Goal: Transaction & Acquisition: Purchase product/service

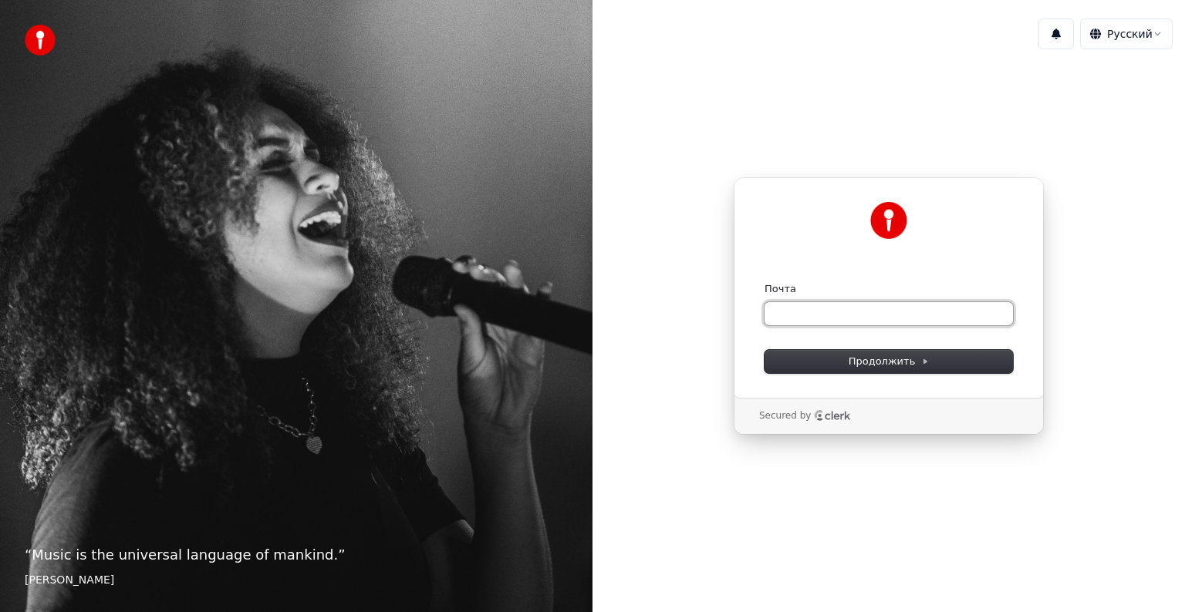
click at [791, 309] on input "Почта" at bounding box center [888, 313] width 248 height 23
type input "*"
click at [784, 361] on button "Продолжить" at bounding box center [888, 361] width 248 height 23
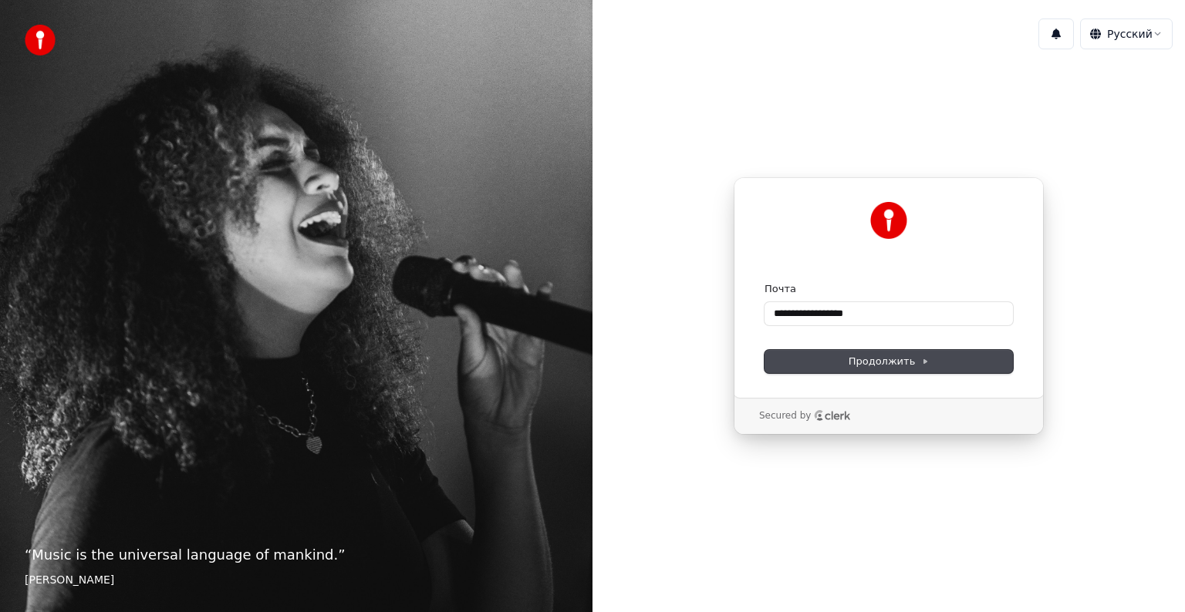
type input "**********"
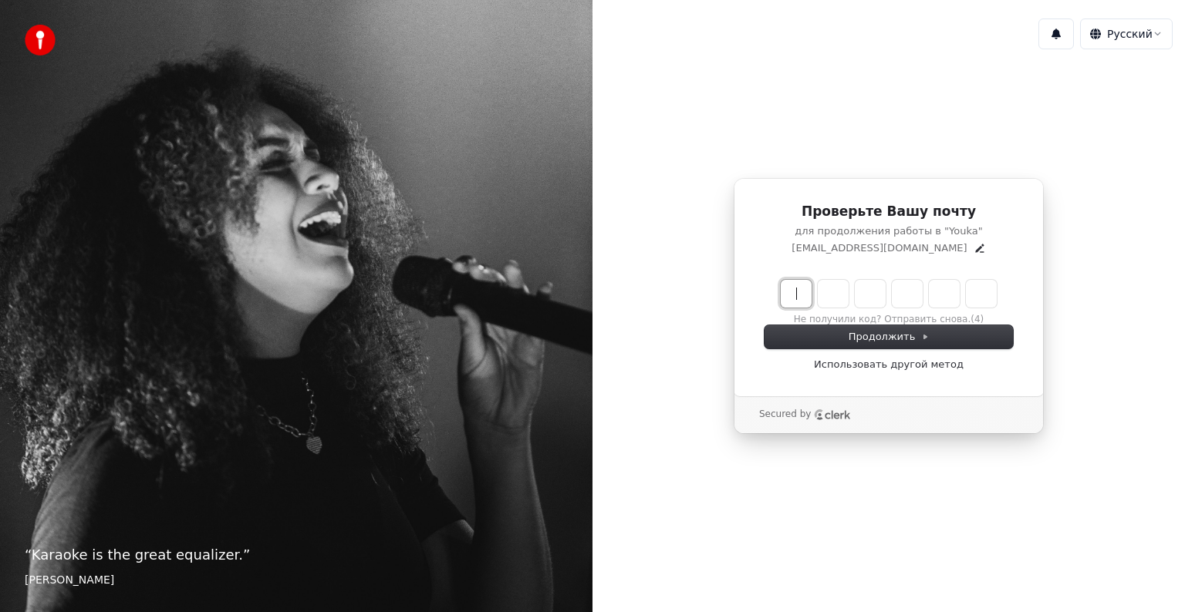
click at [791, 288] on input "Enter verification code" at bounding box center [903, 294] width 247 height 28
type input "******"
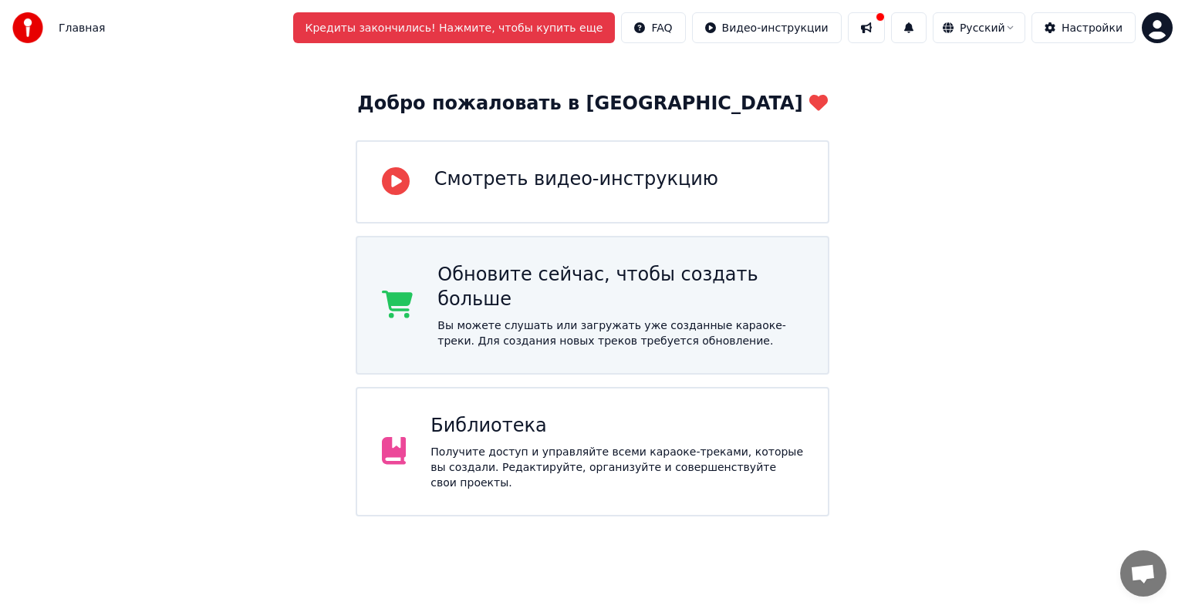
click at [537, 310] on div "Обновите сейчас, чтобы создать больше Вы можете слушать или загружать уже созда…" at bounding box center [620, 305] width 366 height 86
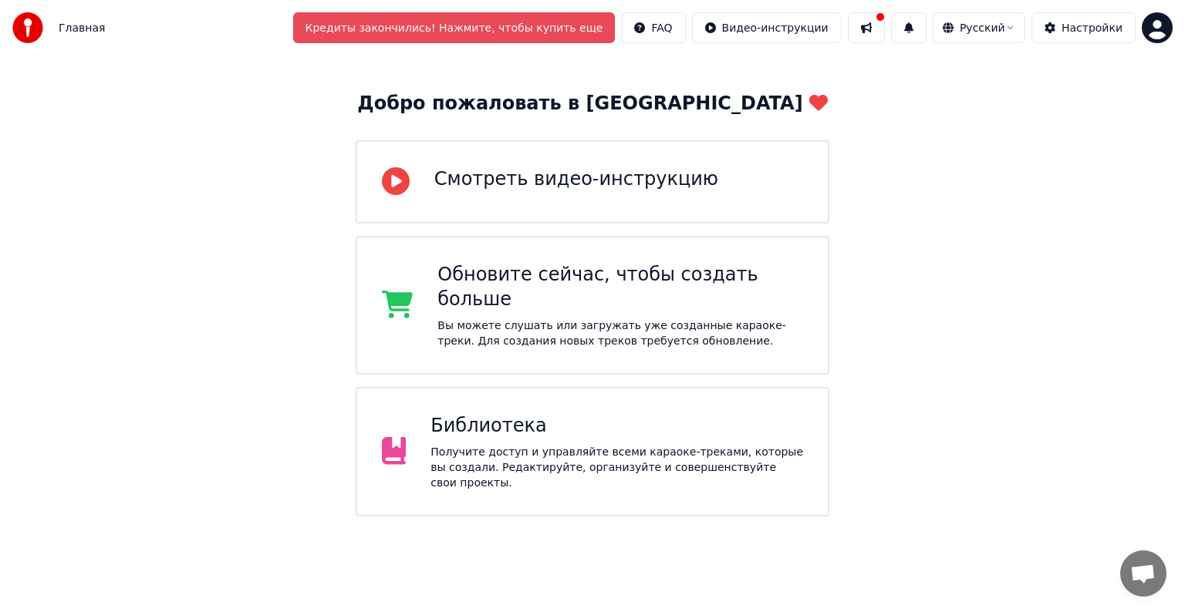
click at [571, 25] on button "Кредиты закончились! Нажмите, чтобы купить еще" at bounding box center [454, 27] width 322 height 31
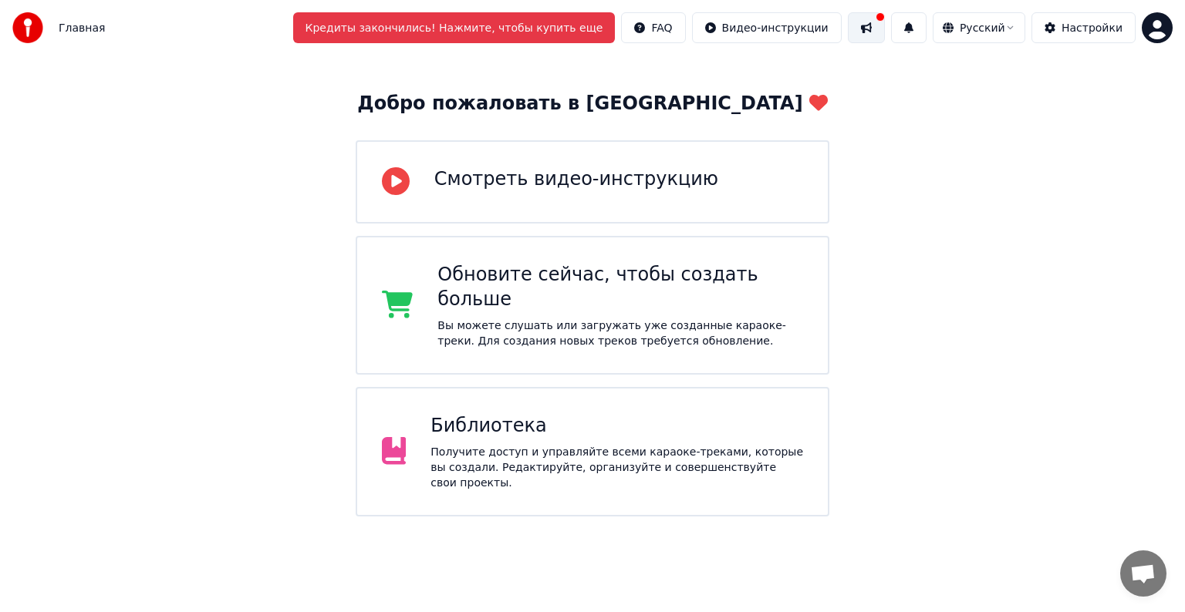
click at [865, 25] on button at bounding box center [866, 27] width 37 height 31
click at [871, 27] on button at bounding box center [866, 27] width 37 height 31
click at [888, 478] on div "Добро пожаловать в Youka Смотреть видео-инструкцию Обновите сейчас, чтобы созда…" at bounding box center [592, 304] width 1185 height 497
click at [65, 30] on span "Главная" at bounding box center [82, 27] width 46 height 15
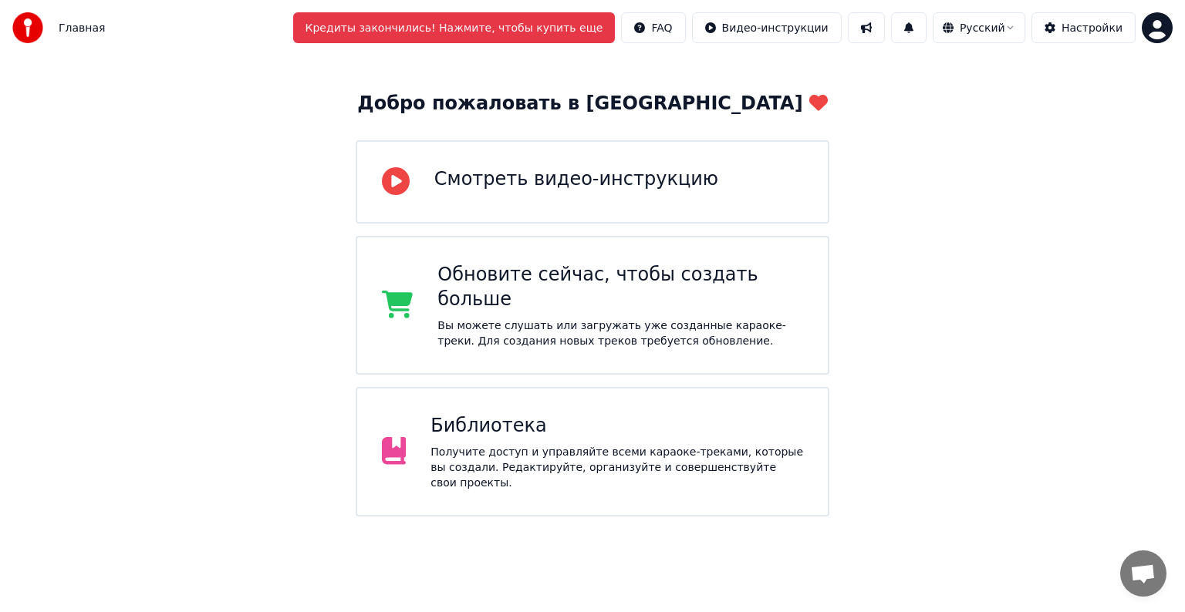
click at [16, 29] on img at bounding box center [27, 27] width 31 height 31
click at [28, 29] on img at bounding box center [27, 27] width 31 height 31
